Goal: Task Accomplishment & Management: Use online tool/utility

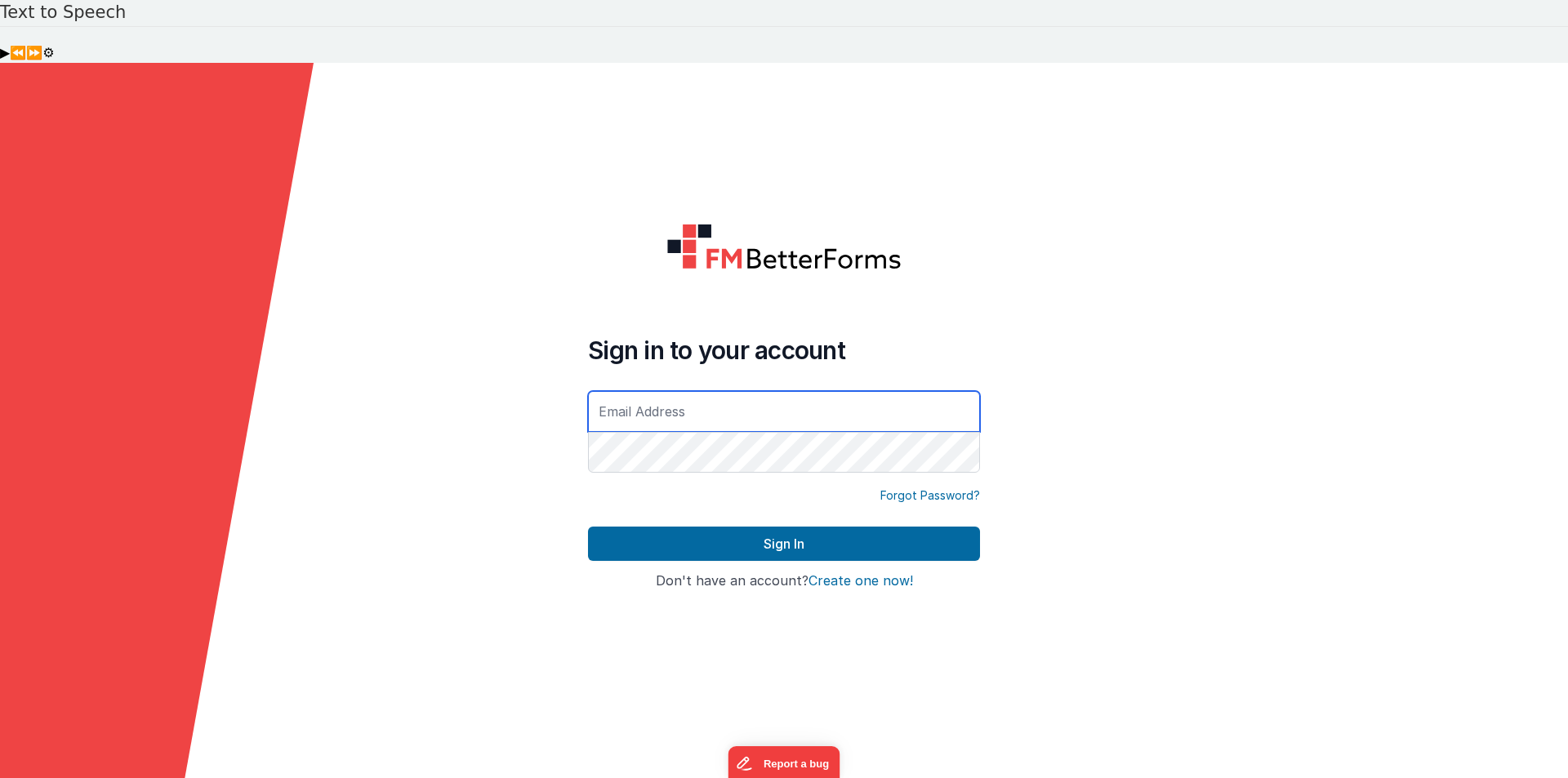
click at [702, 391] on input "text" at bounding box center [784, 411] width 392 height 41
type input "[EMAIL_ADDRESS][DOMAIN_NAME]"
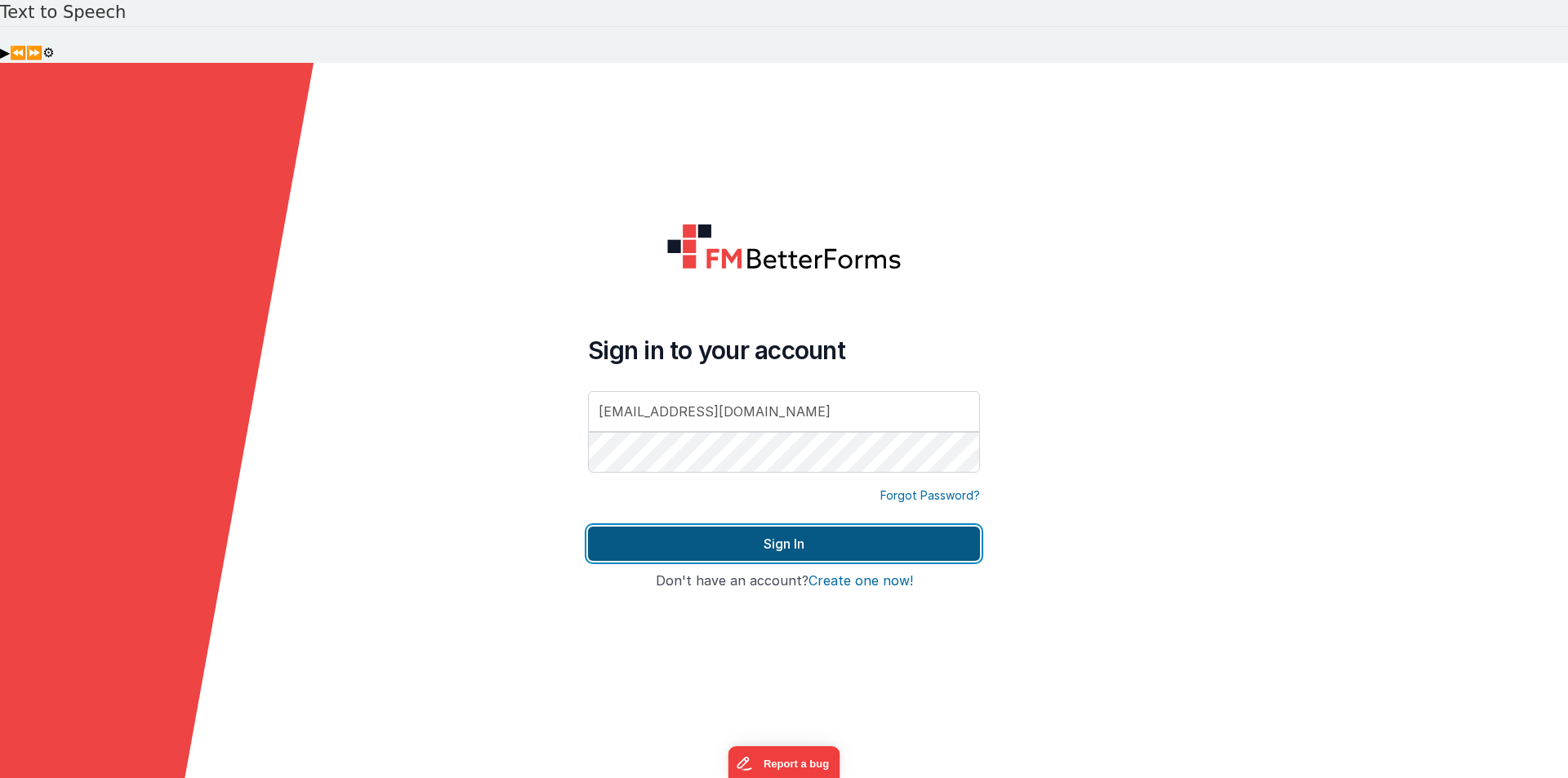
click at [721, 527] on button "Sign In" at bounding box center [784, 544] width 392 height 34
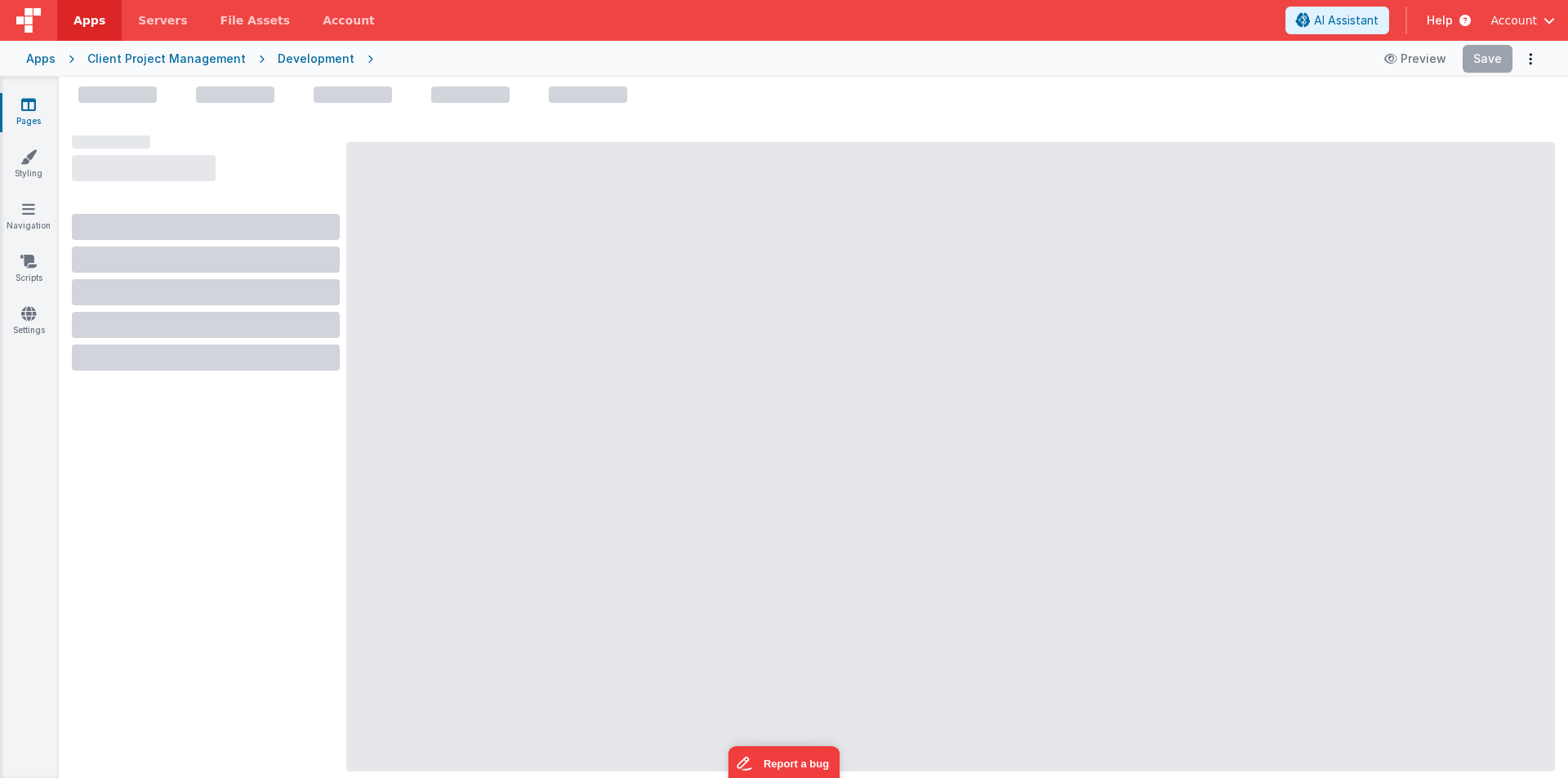
click at [93, 15] on span "Apps" at bounding box center [89, 21] width 32 height 16
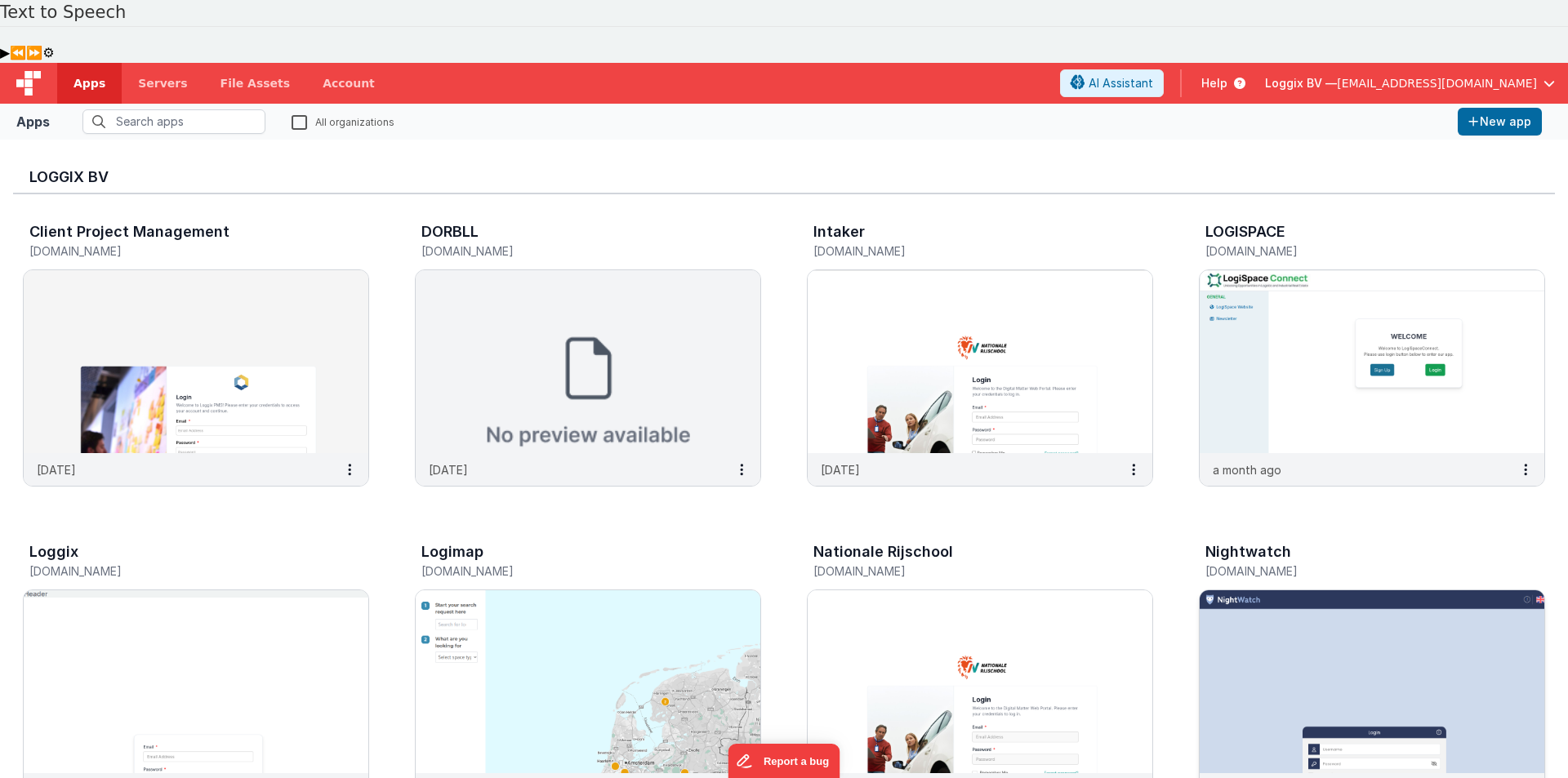
click at [1377, 590] on img at bounding box center [1372, 682] width 345 height 183
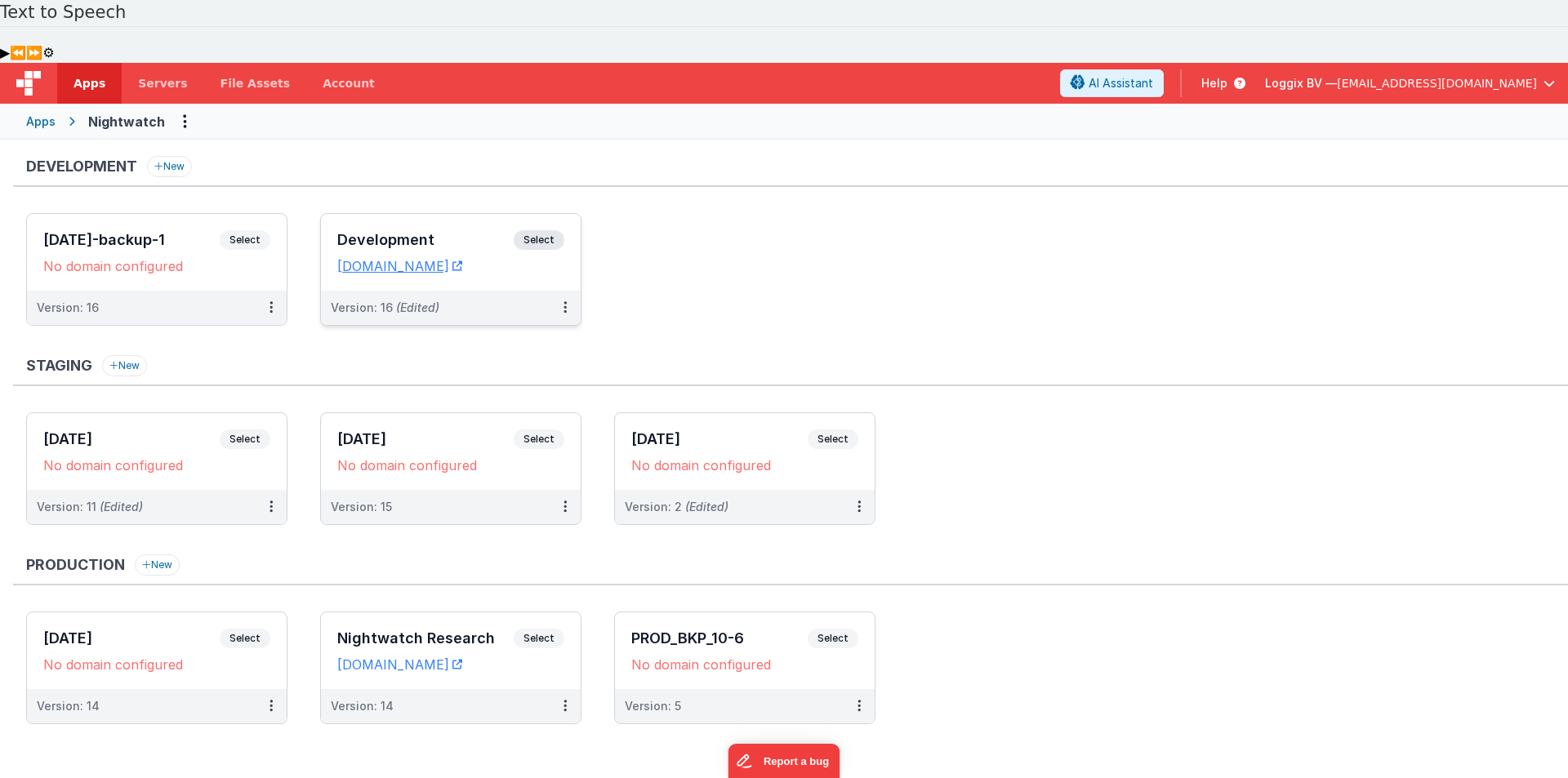
click at [403, 232] on h3 "Development" at bounding box center [425, 240] width 177 height 16
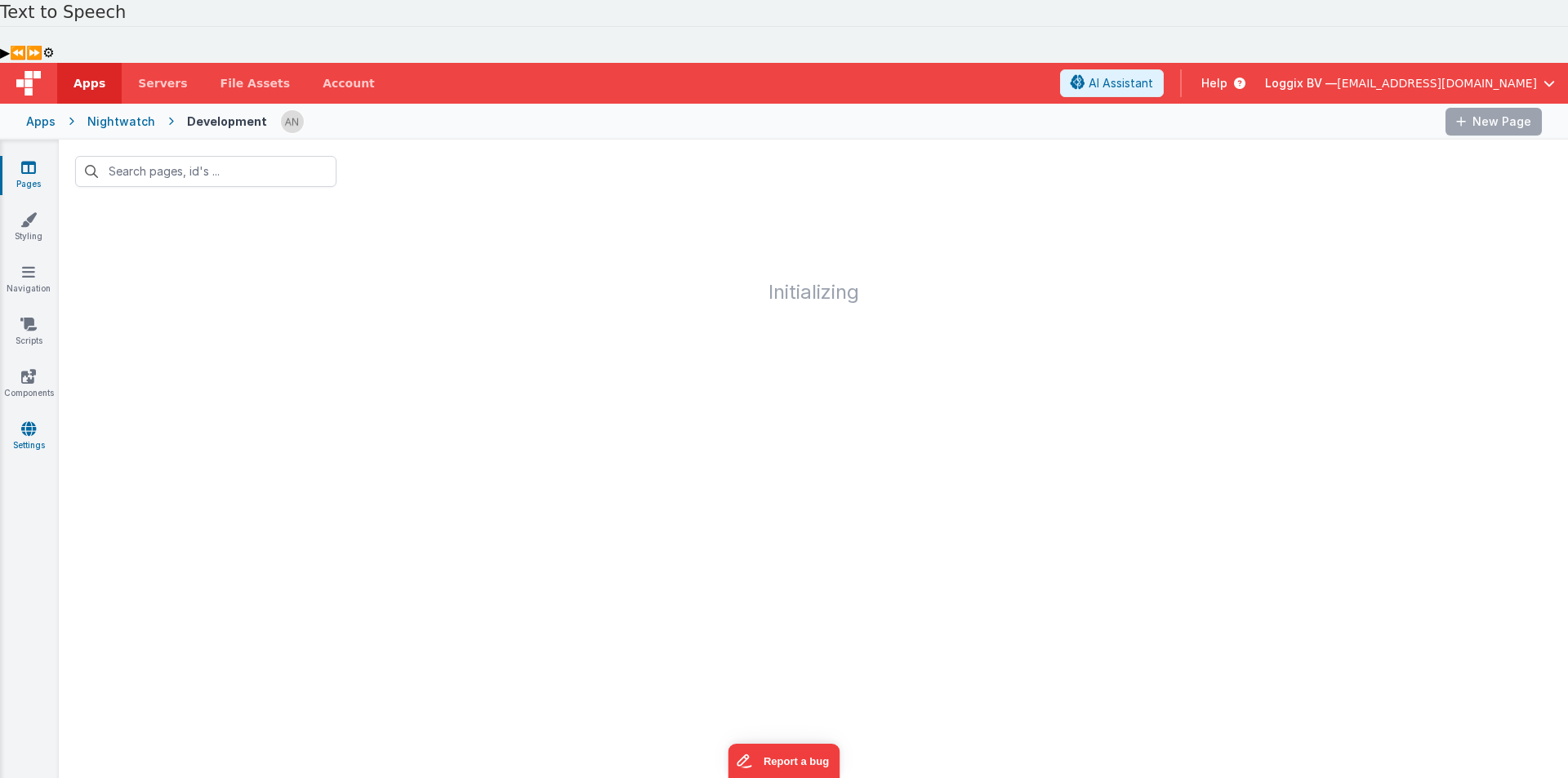
click at [33, 421] on link "Settings" at bounding box center [28, 437] width 59 height 33
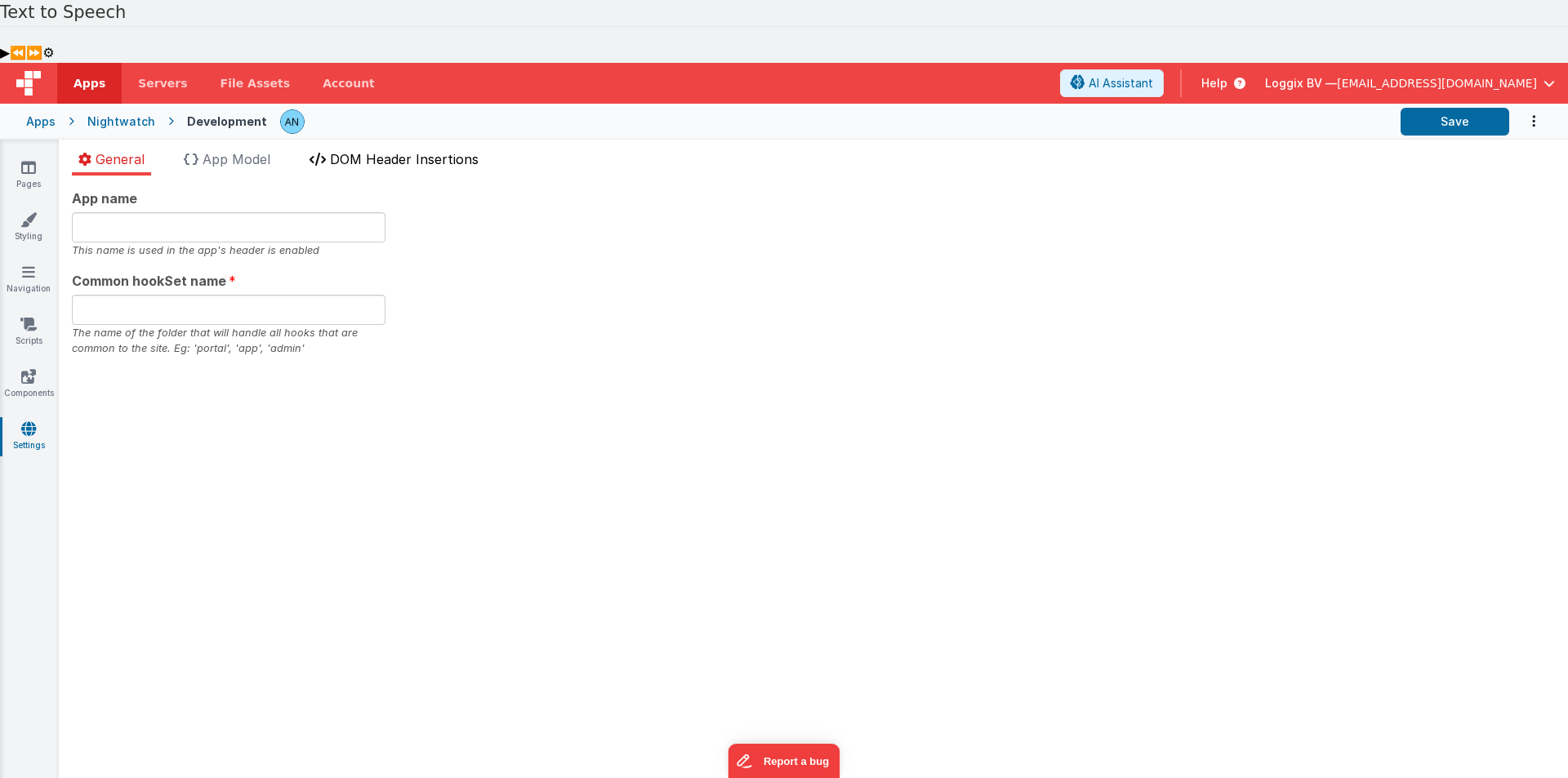
type input "night"
click at [368, 151] on span "DOM Header Insertions" at bounding box center [404, 160] width 149 height 16
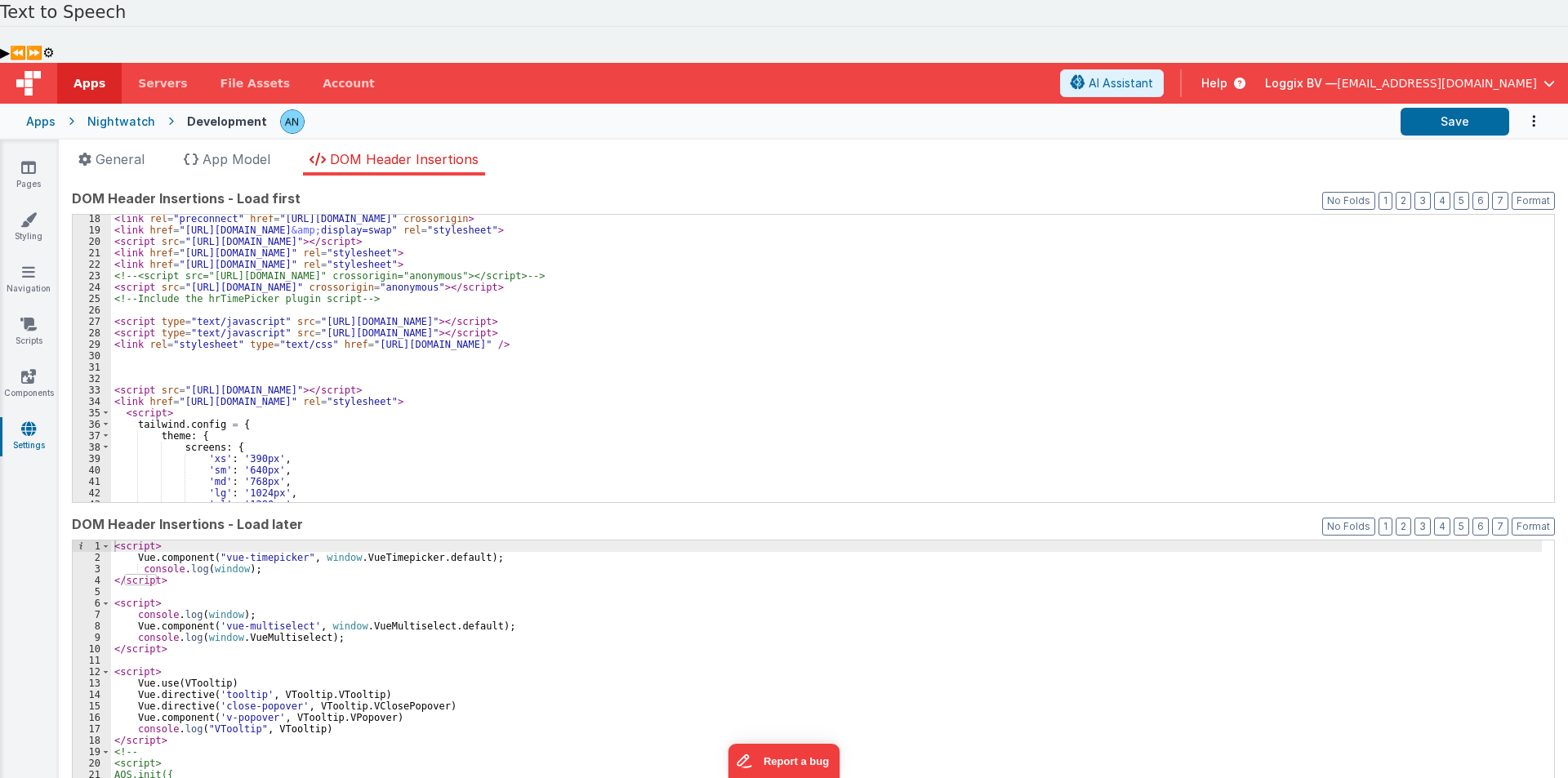
scroll to position [392, 0]
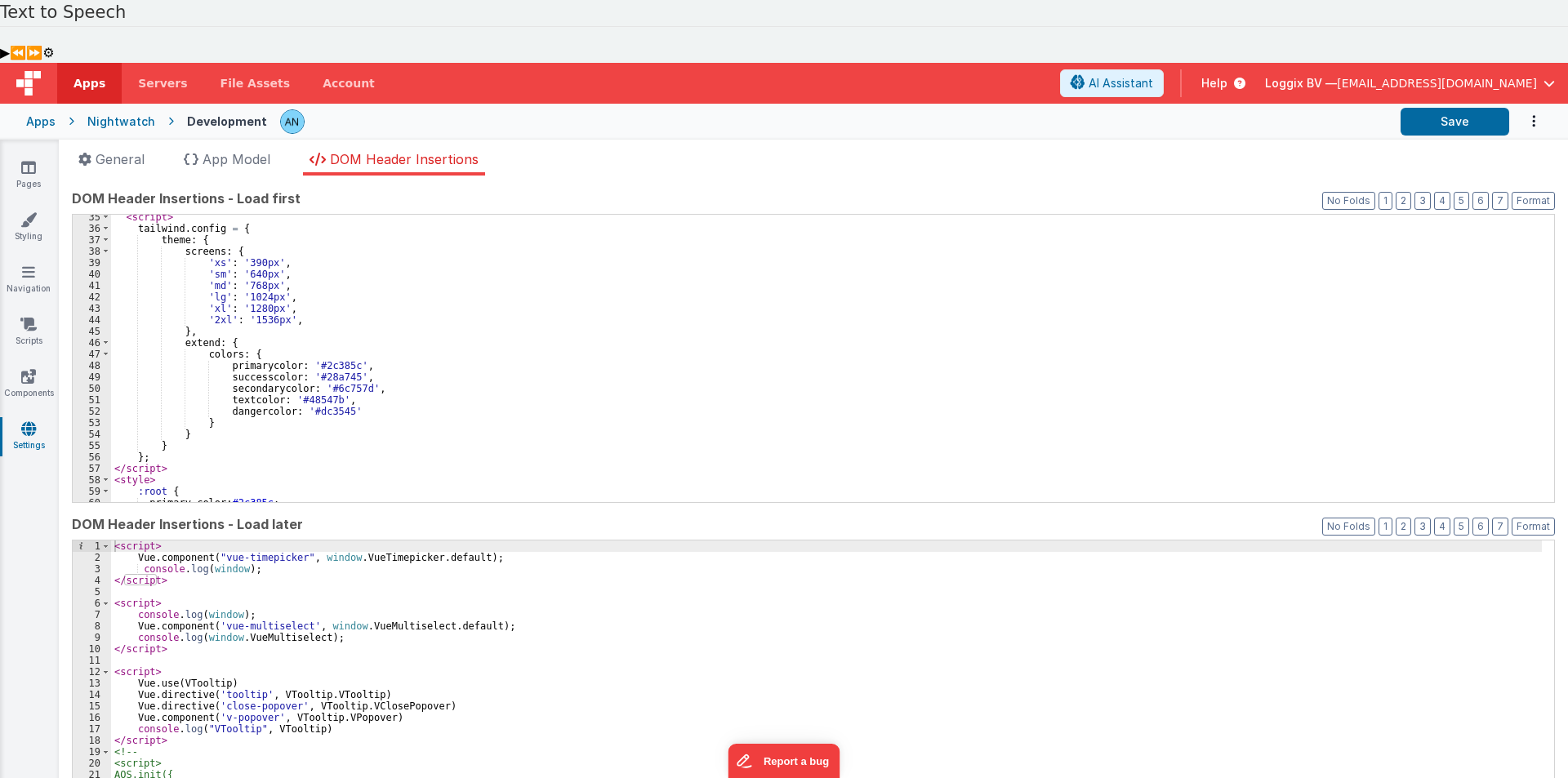
click at [415, 250] on div "< script > tailwind . config = { theme : { screens : { 'xs' : '390px' , 'sm' : …" at bounding box center [826, 366] width 1431 height 311
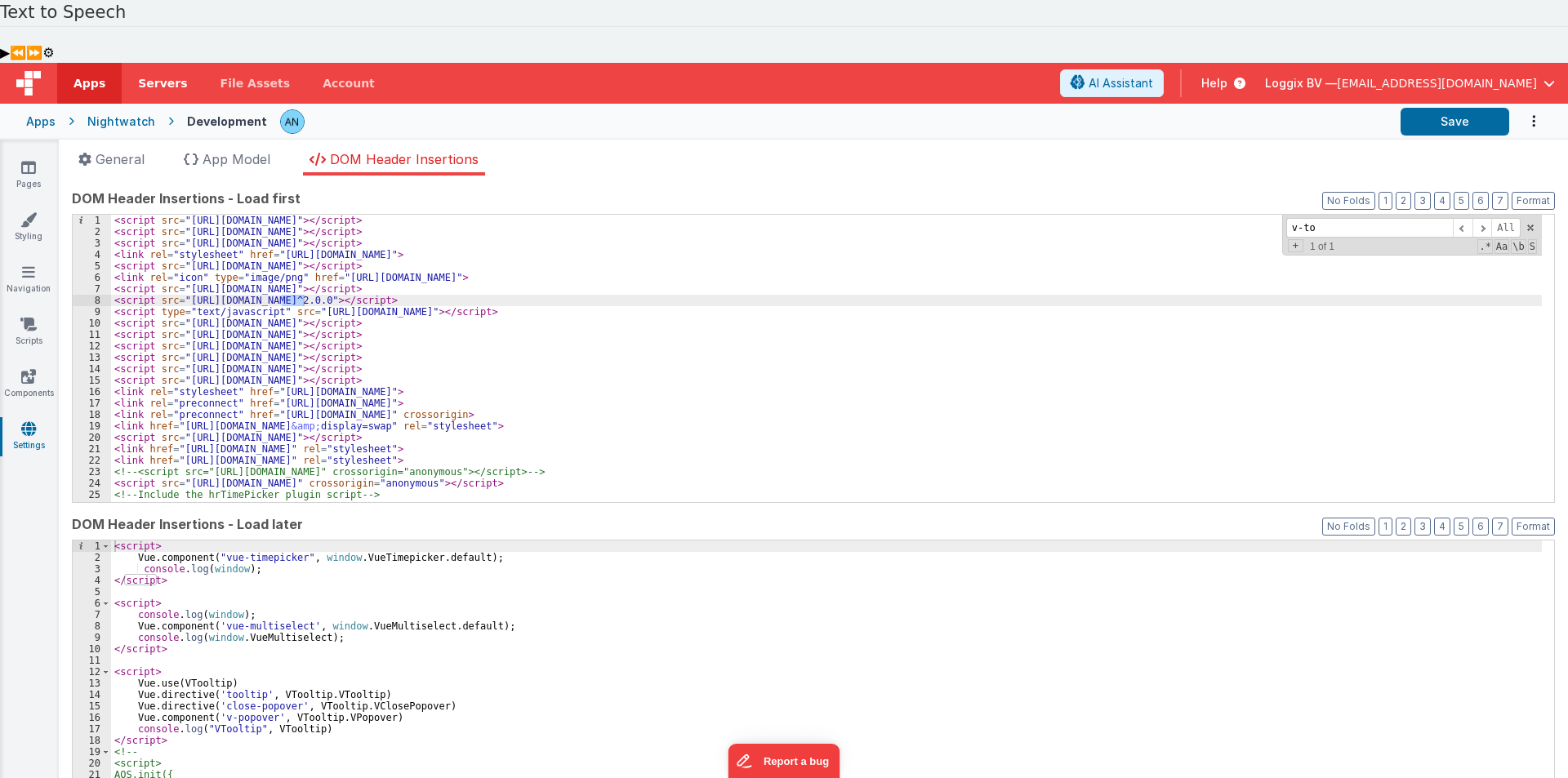
type input "v-to"
drag, startPoint x: 427, startPoint y: 237, endPoint x: 111, endPoint y: 236, distance: 316.0
click at [111, 236] on div "1 2 3 4 5 6 7 8 9 10 11 12 13 14 15 16 17 18 19 20 21 22 23 24 25 26 27 < scrip…" at bounding box center [813, 359] width 1484 height 290
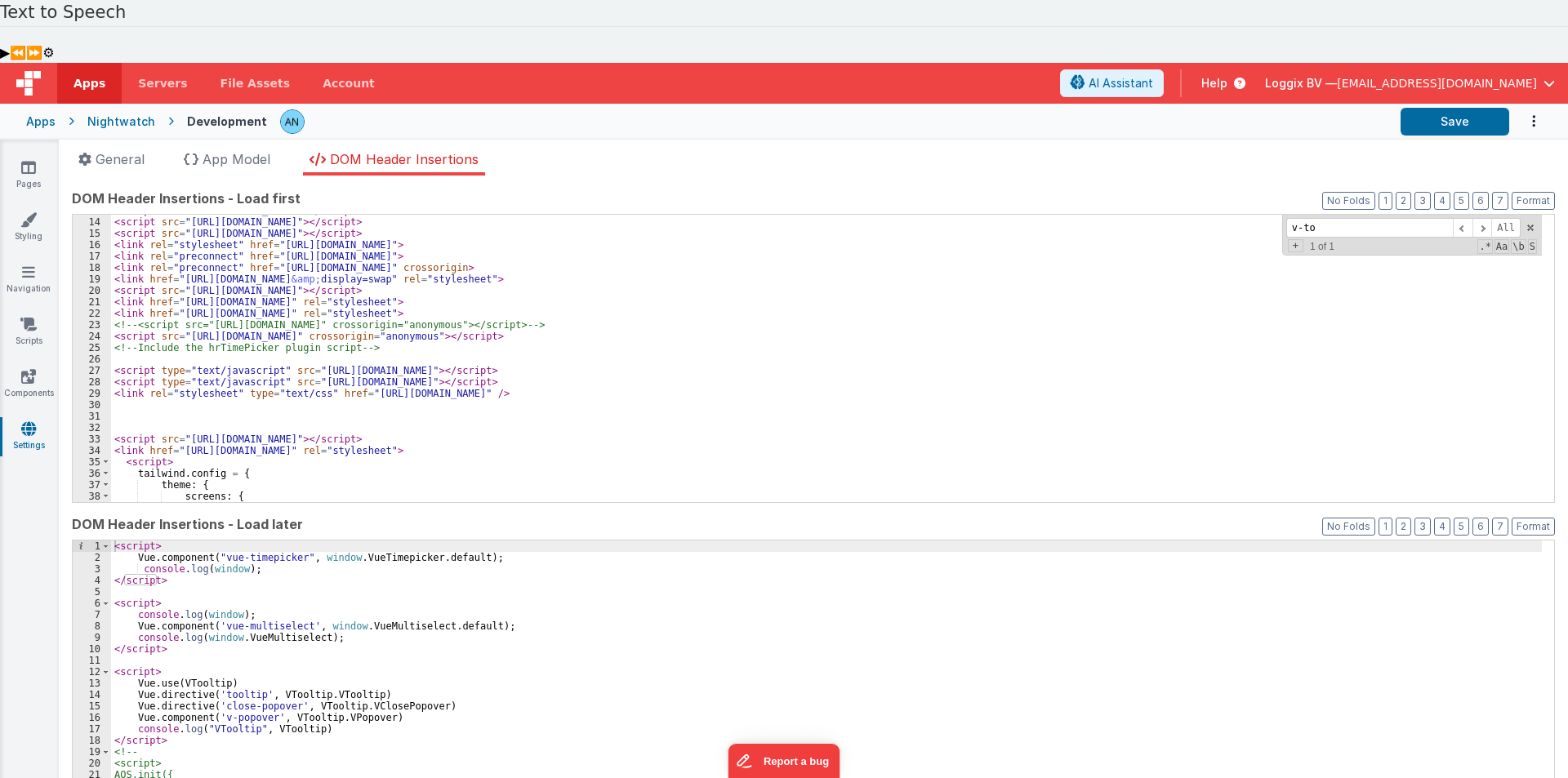
scroll to position [196, 0]
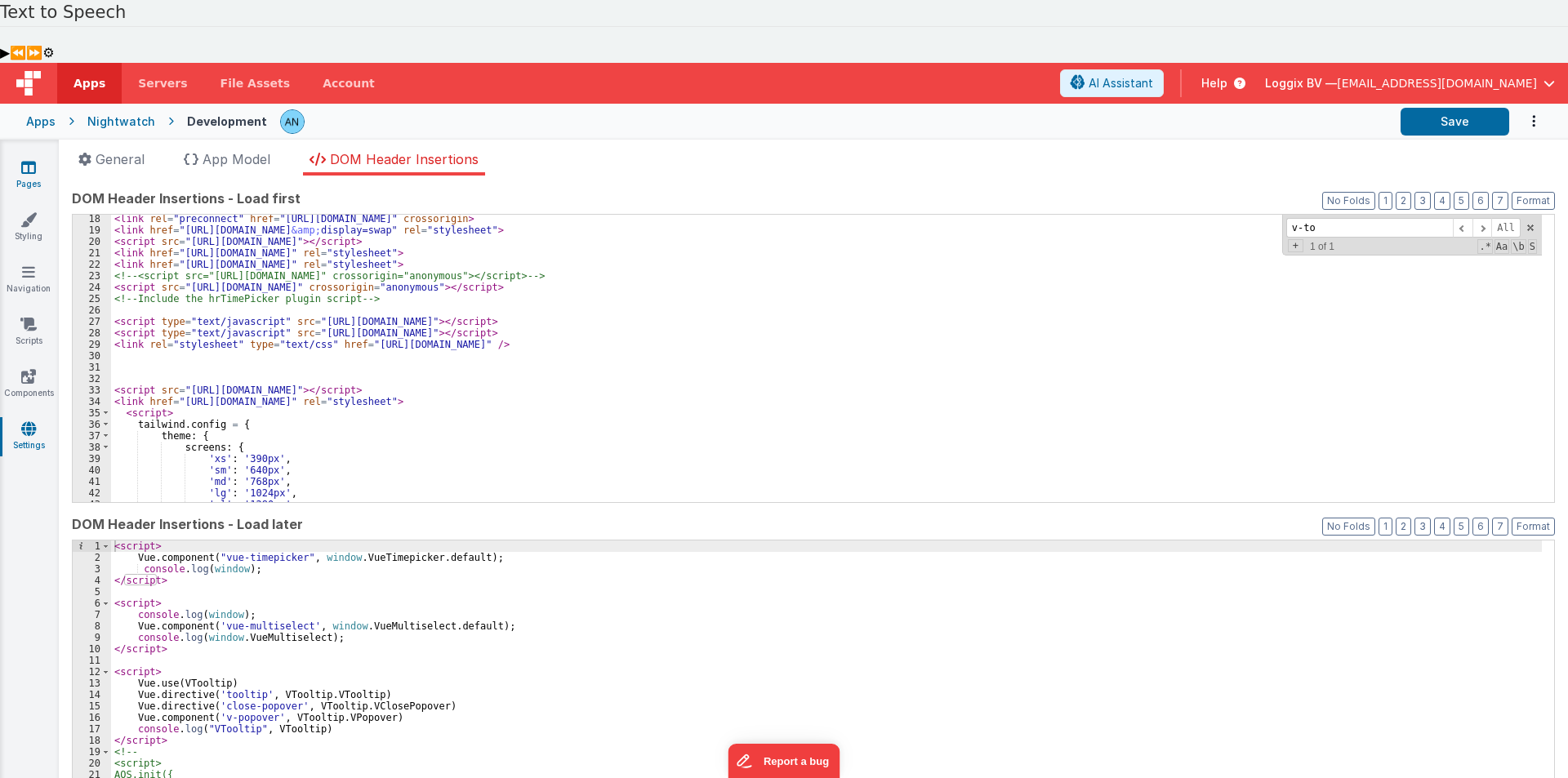
click at [26, 160] on icon at bounding box center [28, 168] width 15 height 16
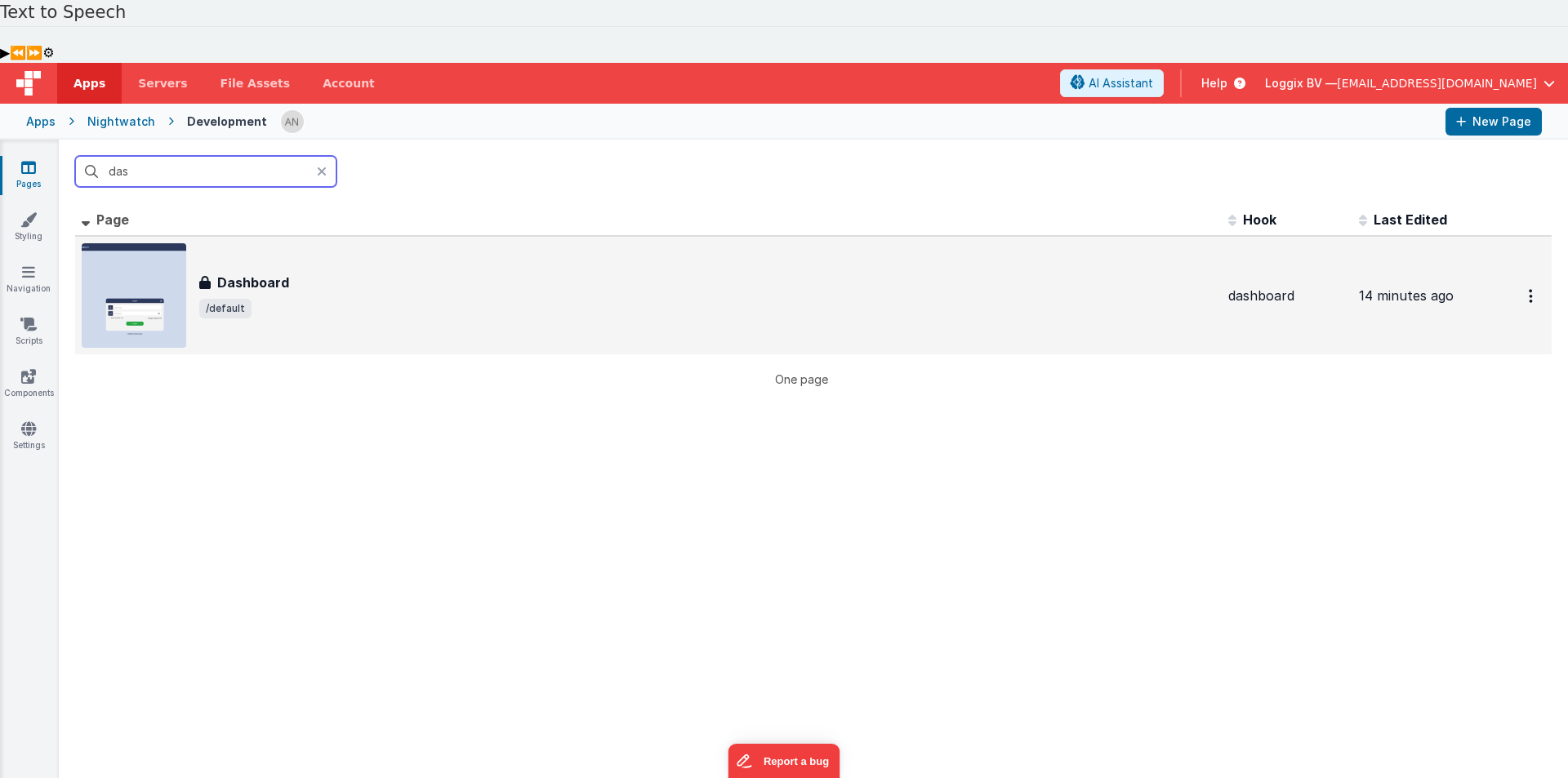
type input "das"
click at [306, 273] on div "Dashboard Dashboard /default" at bounding box center [707, 296] width 1016 height 45
